Goal: Complete application form

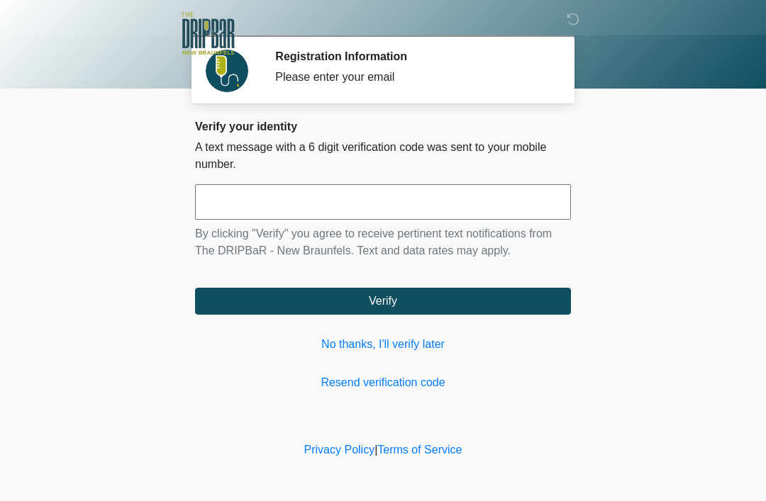
click at [433, 206] on input "text" at bounding box center [383, 201] width 376 height 35
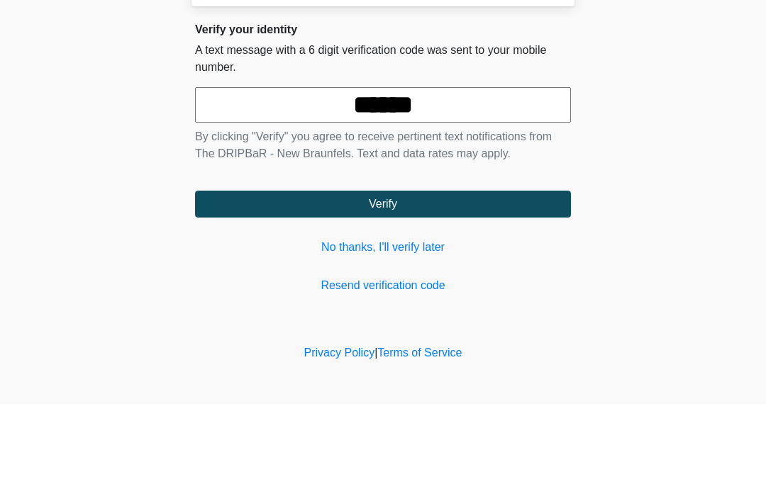
type input "******"
click at [456, 288] on button "Verify" at bounding box center [383, 301] width 376 height 27
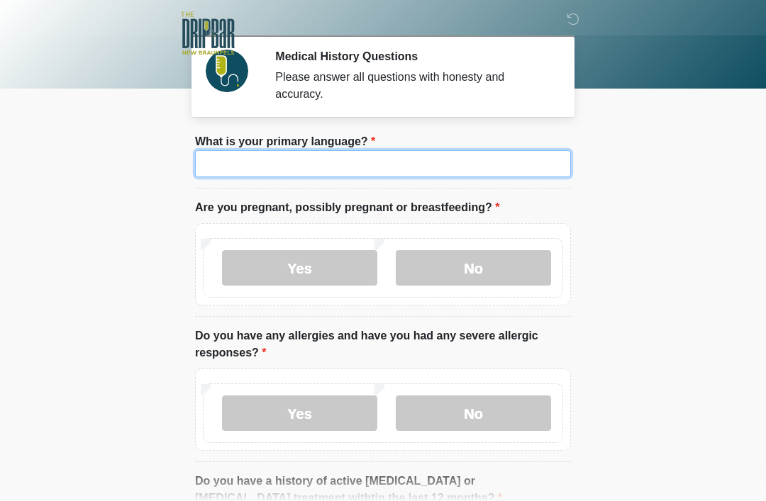
click at [403, 163] on input "What is your primary language?" at bounding box center [383, 163] width 376 height 27
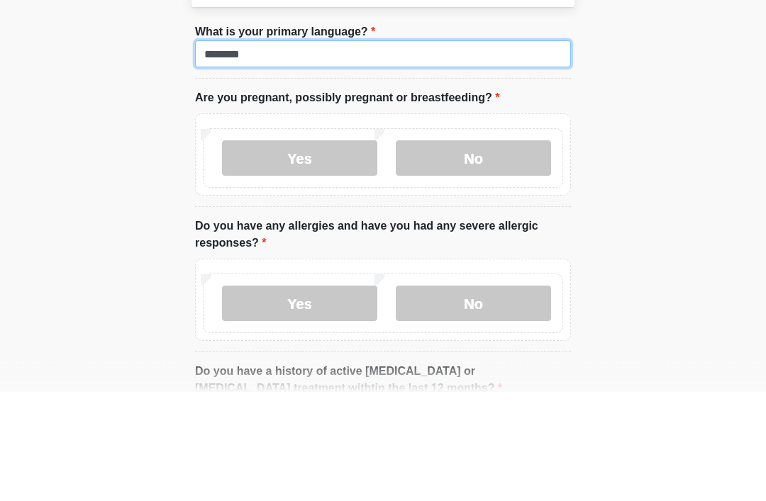
type input "*******"
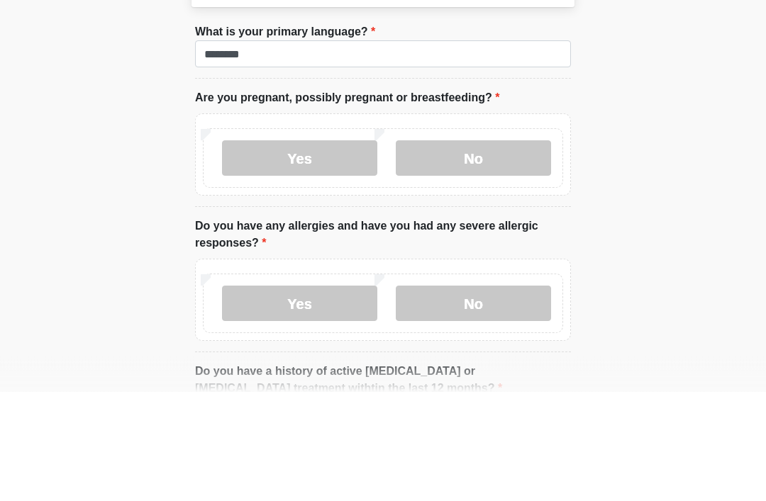
click at [501, 250] on label "No" at bounding box center [473, 267] width 155 height 35
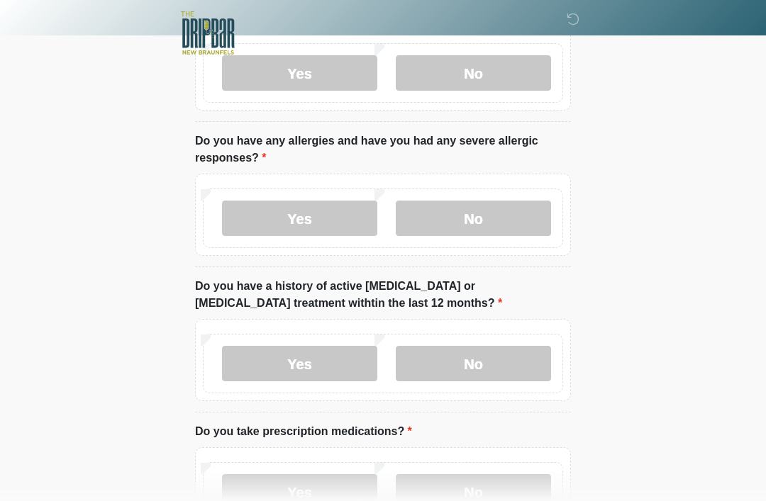
click at [509, 216] on label "No" at bounding box center [473, 218] width 155 height 35
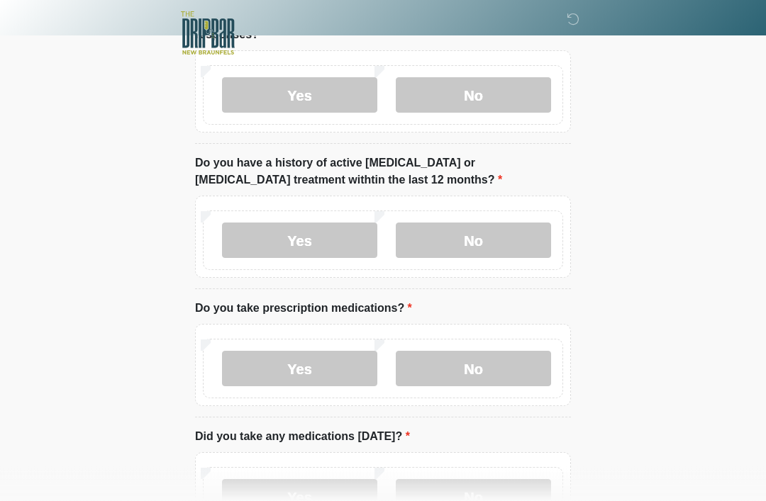
click at [502, 249] on label "No" at bounding box center [473, 240] width 155 height 35
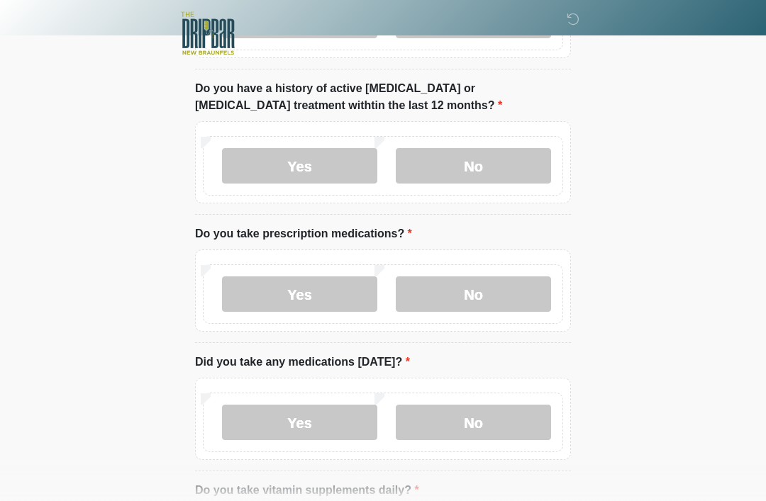
click at [516, 297] on label "No" at bounding box center [473, 294] width 155 height 35
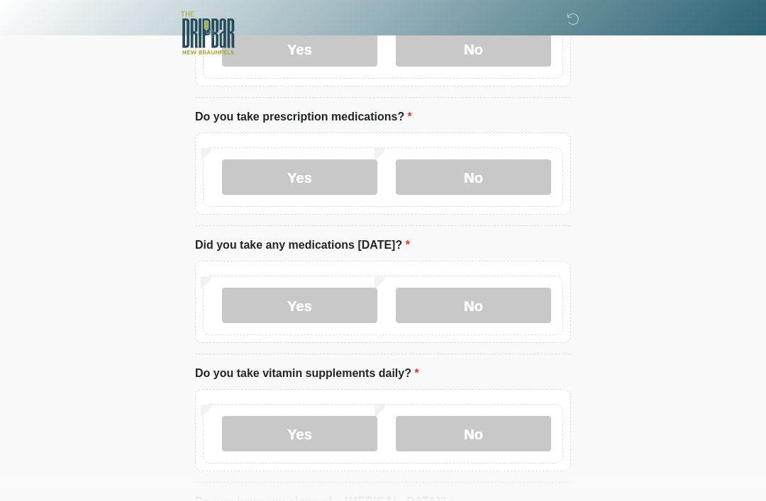
click at [527, 314] on label "No" at bounding box center [473, 306] width 155 height 35
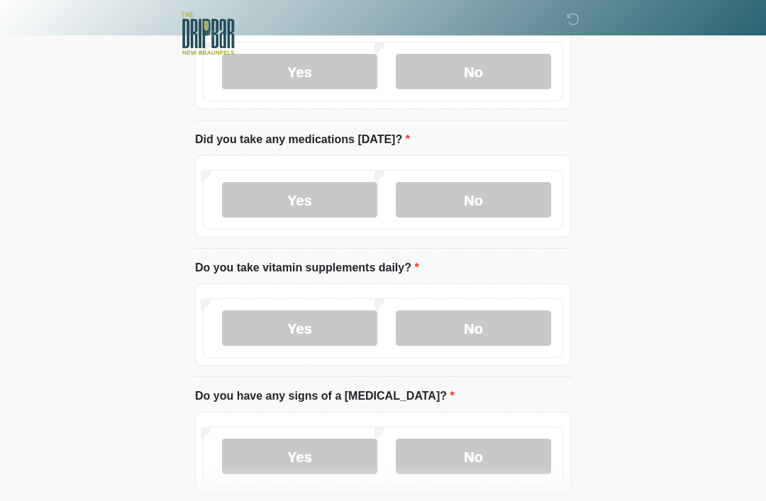
scroll to position [631, 0]
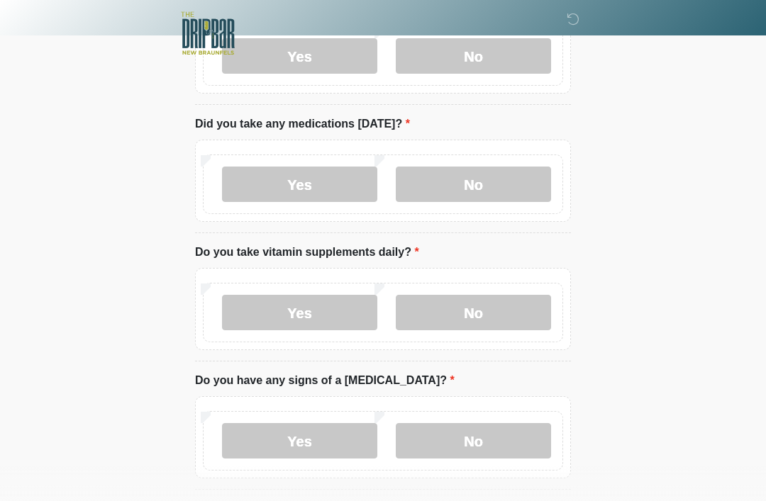
click at [523, 319] on label "No" at bounding box center [473, 312] width 155 height 35
click at [322, 306] on label "Yes" at bounding box center [299, 312] width 155 height 35
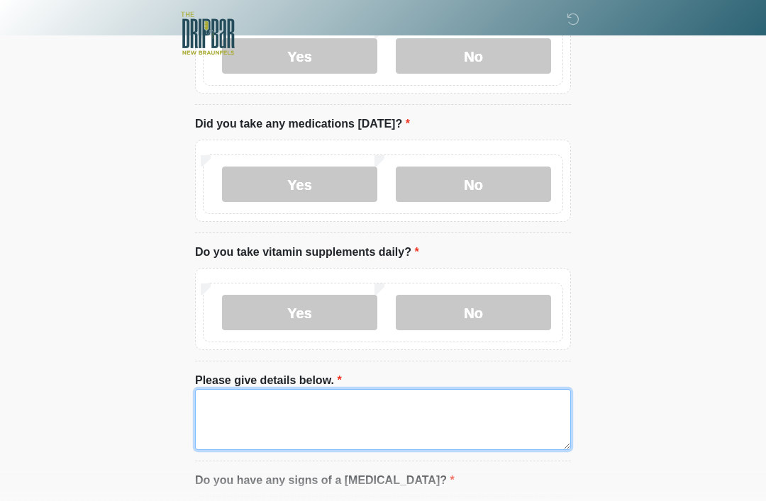
click at [380, 411] on textarea "Please give details below." at bounding box center [383, 419] width 376 height 61
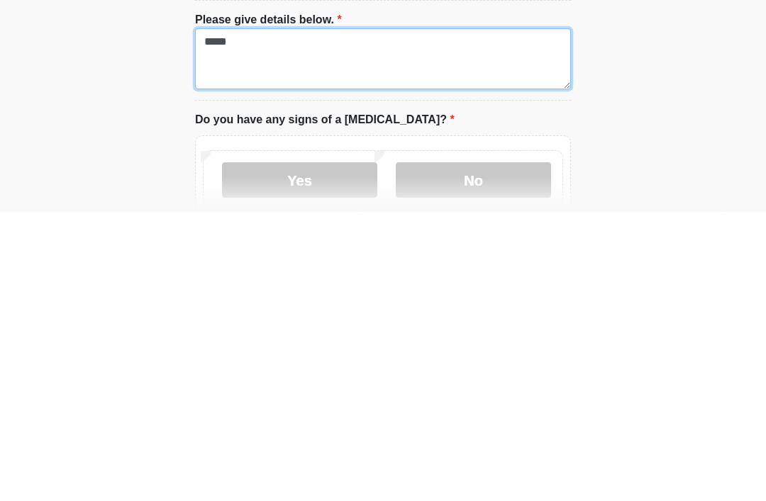
scroll to position [706, 0]
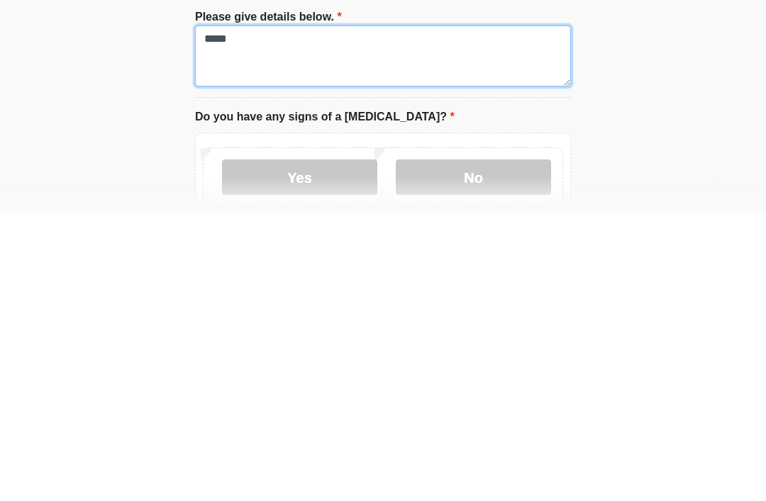
type textarea "*****"
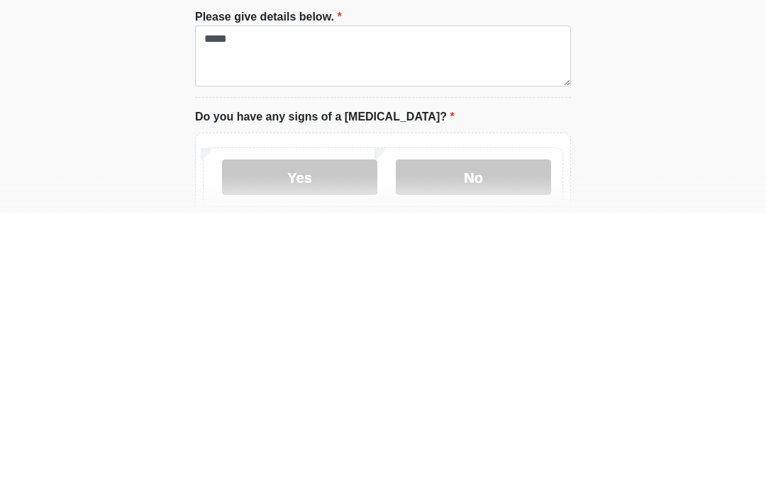
click at [503, 449] on label "No" at bounding box center [473, 466] width 155 height 35
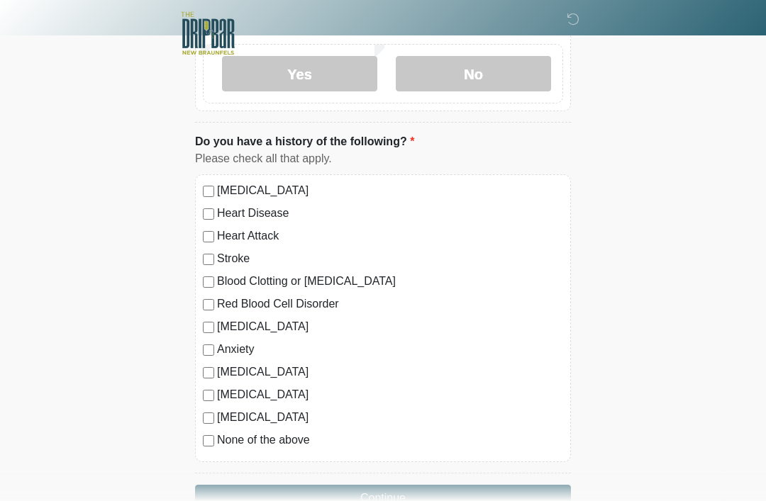
scroll to position [1137, 0]
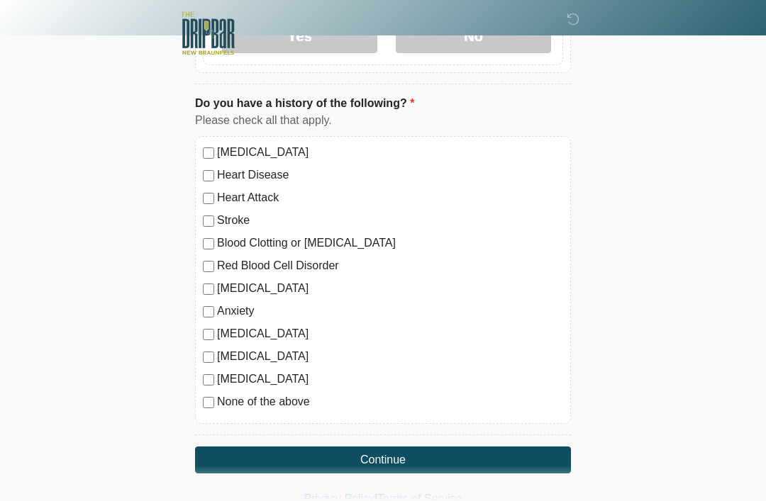
click at [478, 462] on button "Continue" at bounding box center [383, 460] width 376 height 27
click at [474, 458] on button "Continue" at bounding box center [383, 460] width 376 height 27
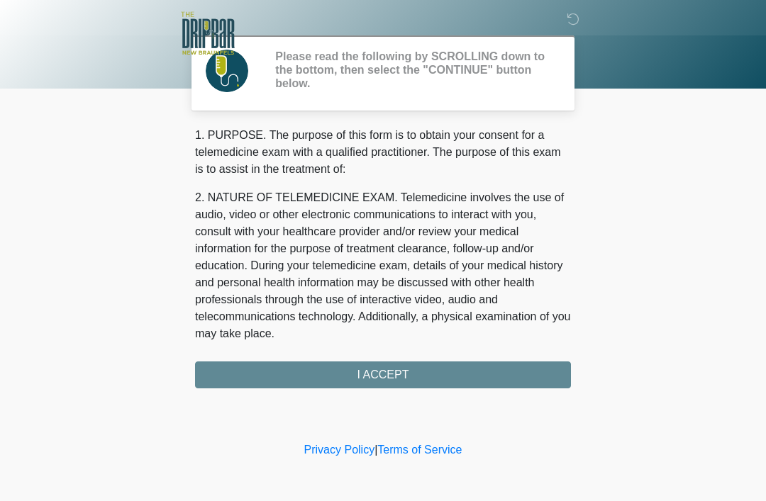
scroll to position [0, 0]
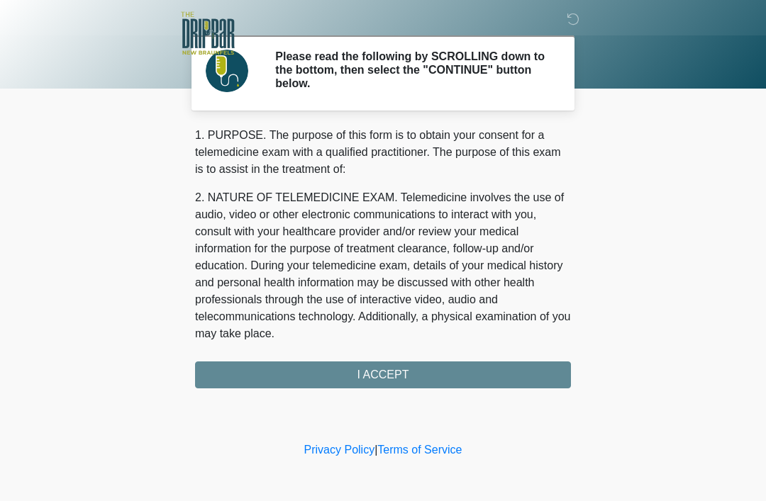
click at [481, 377] on div "1. PURPOSE. The purpose of this form is to obtain your consent for a telemedici…" at bounding box center [383, 258] width 376 height 262
click at [423, 381] on div "1. PURPOSE. The purpose of this form is to obtain your consent for a telemedici…" at bounding box center [383, 258] width 376 height 262
click at [392, 375] on div "1. PURPOSE. The purpose of this form is to obtain your consent for a telemedici…" at bounding box center [383, 258] width 376 height 262
click at [445, 380] on div "1. PURPOSE. The purpose of this form is to obtain your consent for a telemedici…" at bounding box center [383, 258] width 376 height 262
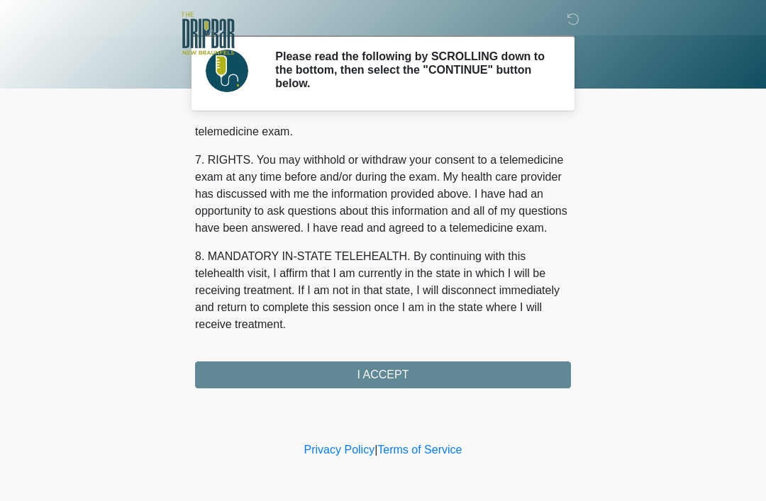
click at [433, 377] on button "I ACCEPT" at bounding box center [383, 375] width 376 height 27
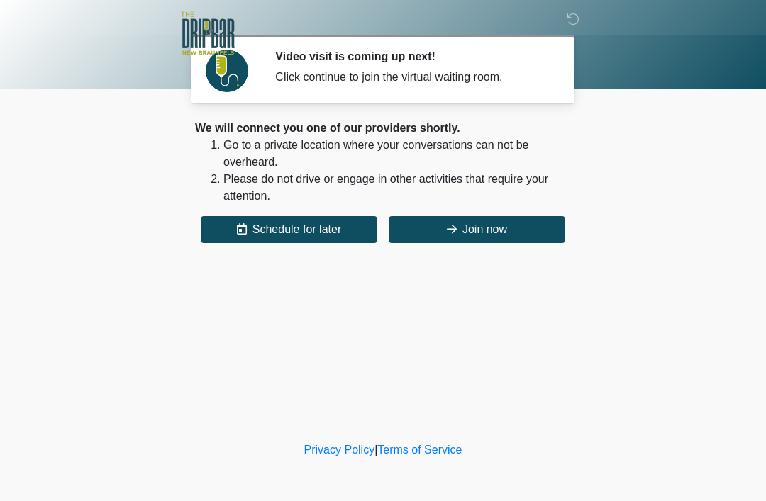
click at [512, 229] on button "Join now" at bounding box center [477, 229] width 177 height 27
